Goal: Information Seeking & Learning: Understand process/instructions

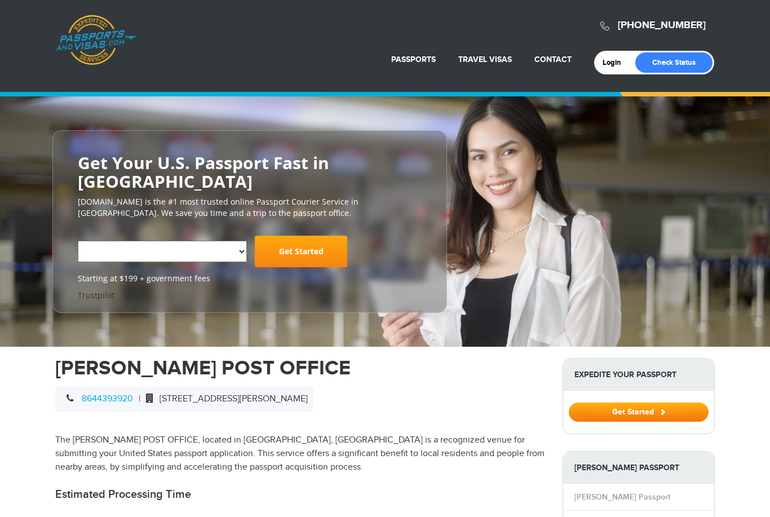
select select "**********"
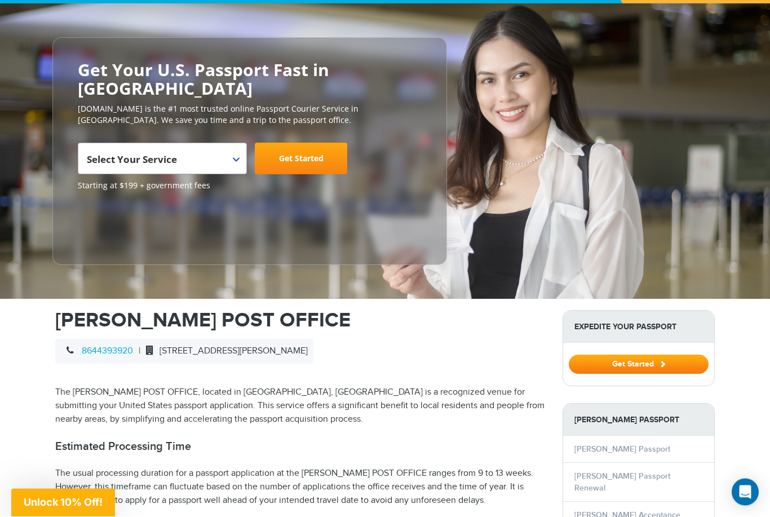
scroll to position [93, 0]
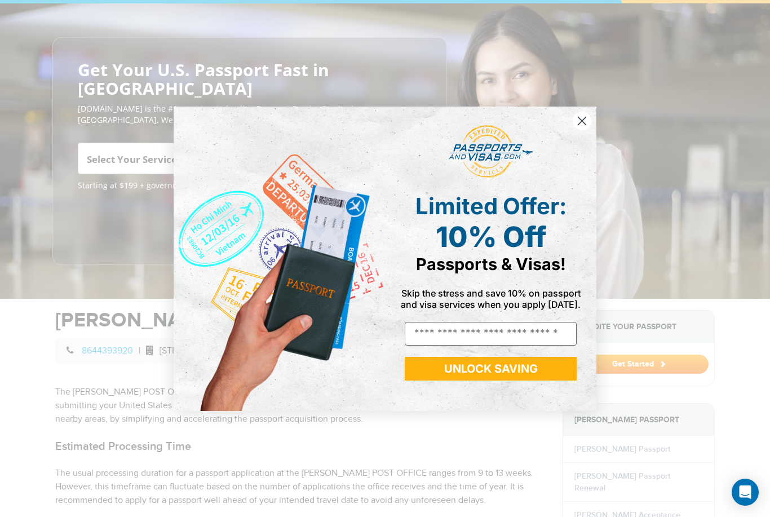
click at [583, 130] on circle "Close dialog" at bounding box center [582, 120] width 19 height 19
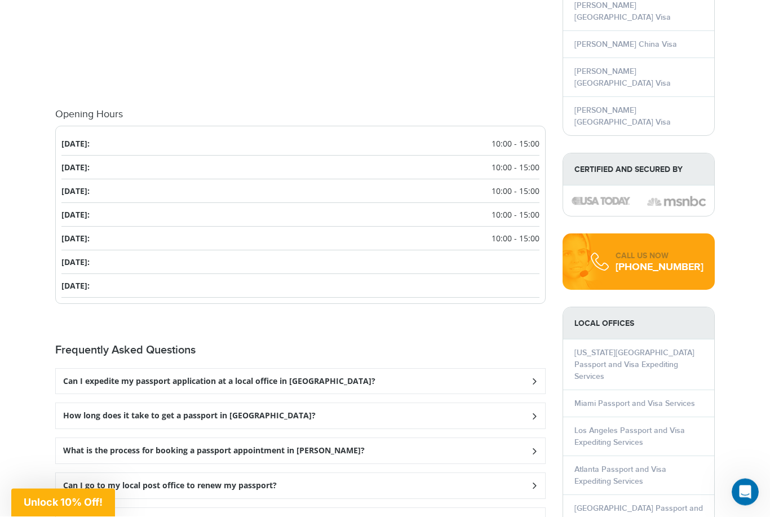
scroll to position [1271, 0]
click at [335, 438] on div "What is the process for booking a passport appointment in Duncan?" at bounding box center [300, 450] width 489 height 25
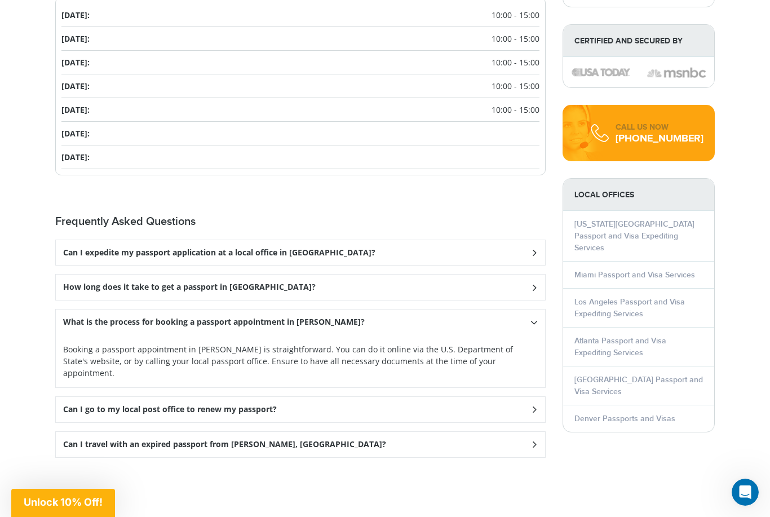
scroll to position [1399, 0]
click at [298, 397] on div "Can I go to my local post office to renew my passport?" at bounding box center [300, 409] width 489 height 25
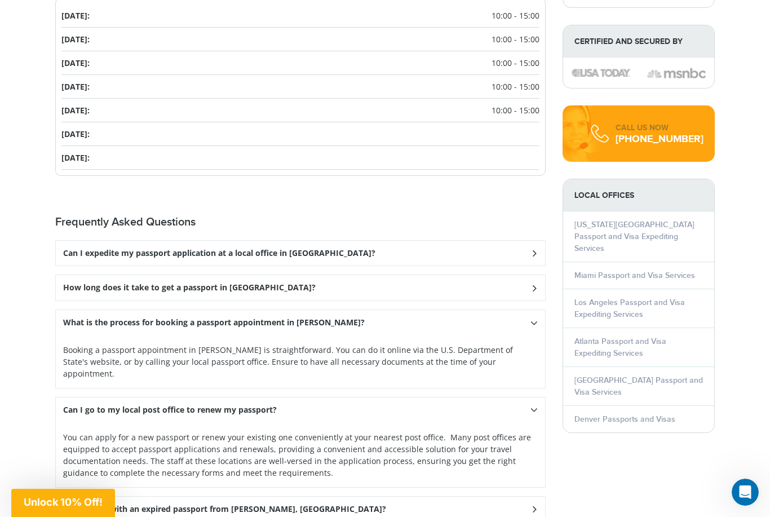
click at [312, 497] on div "Can I travel with an expired passport from Duncan, SC?" at bounding box center [300, 509] width 489 height 25
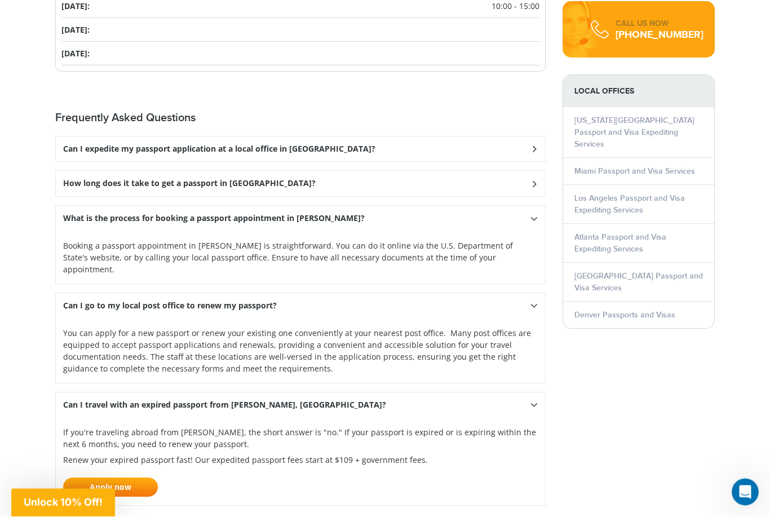
scroll to position [1504, 0]
click at [140, 478] on link "Apply now" at bounding box center [110, 487] width 95 height 19
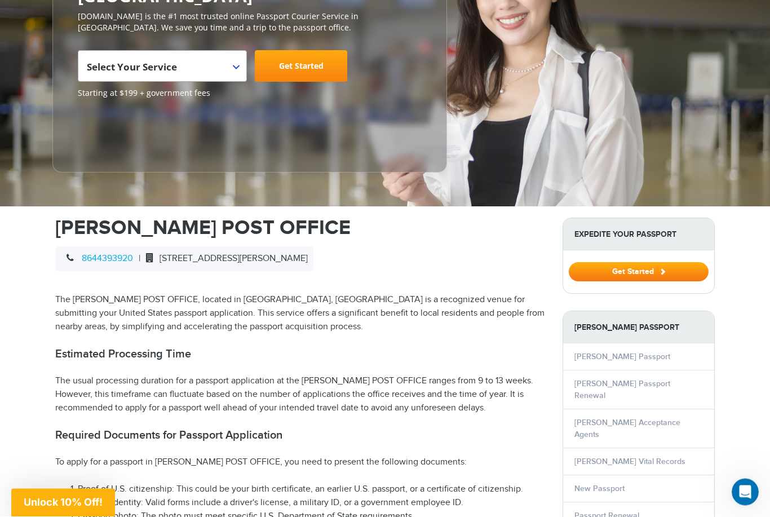
scroll to position [164, 0]
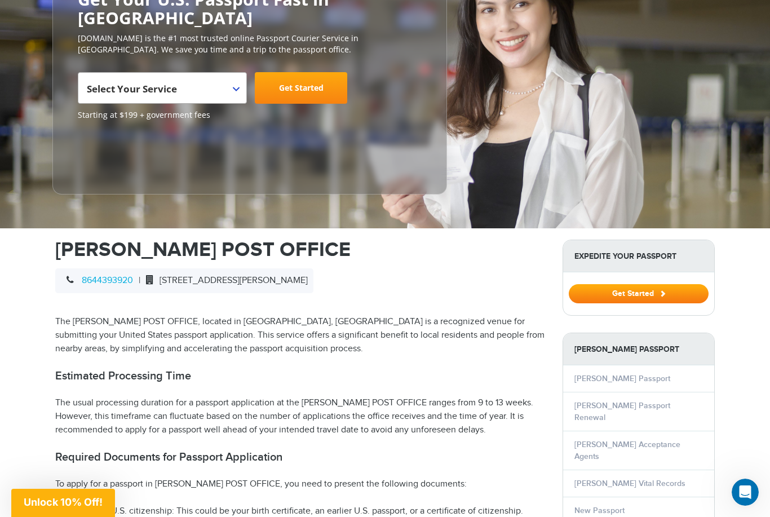
click at [245, 275] on span "131 W MAIN ST, DUNCAN, SC 29334" at bounding box center [223, 280] width 167 height 11
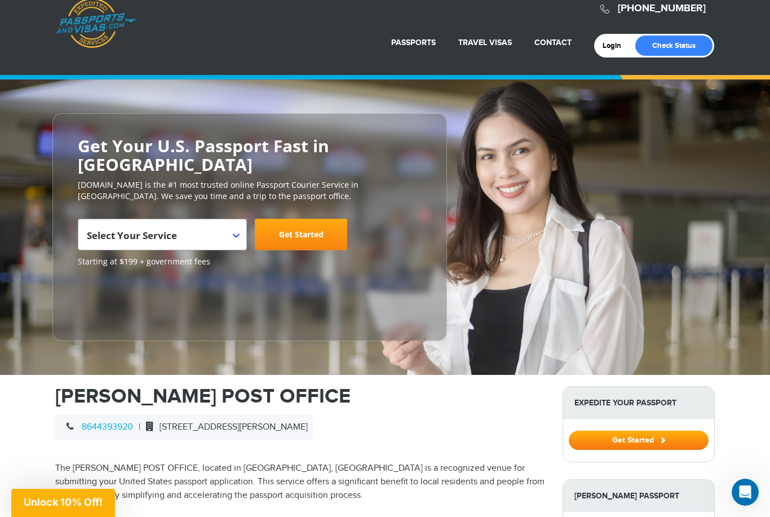
scroll to position [0, 0]
